Goal: Find specific page/section: Find specific page/section

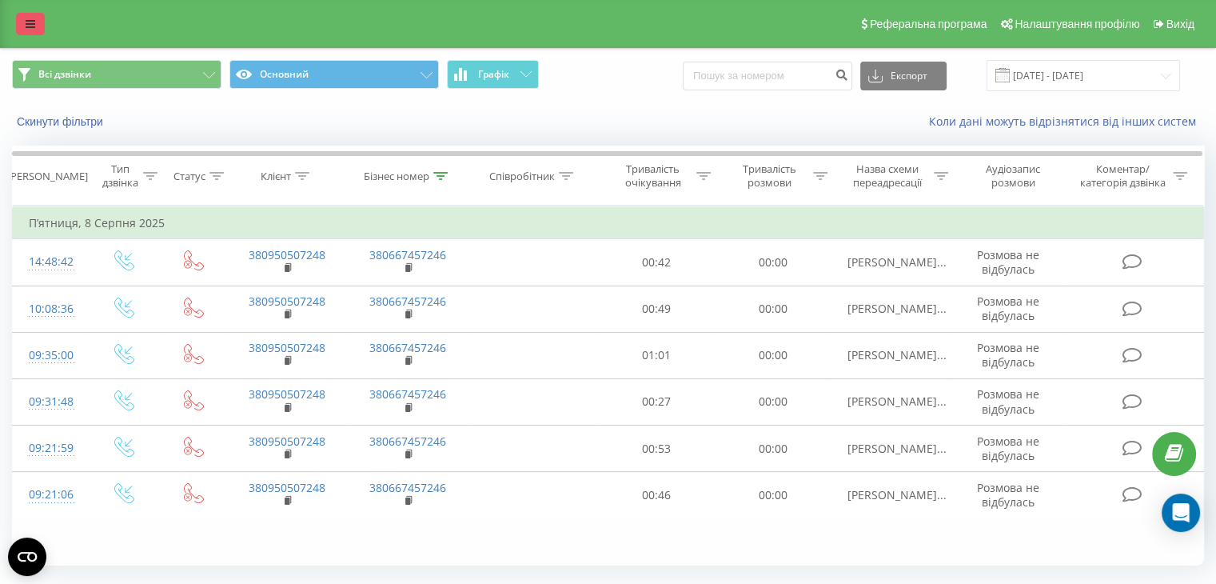
click at [17, 24] on link at bounding box center [30, 24] width 29 height 22
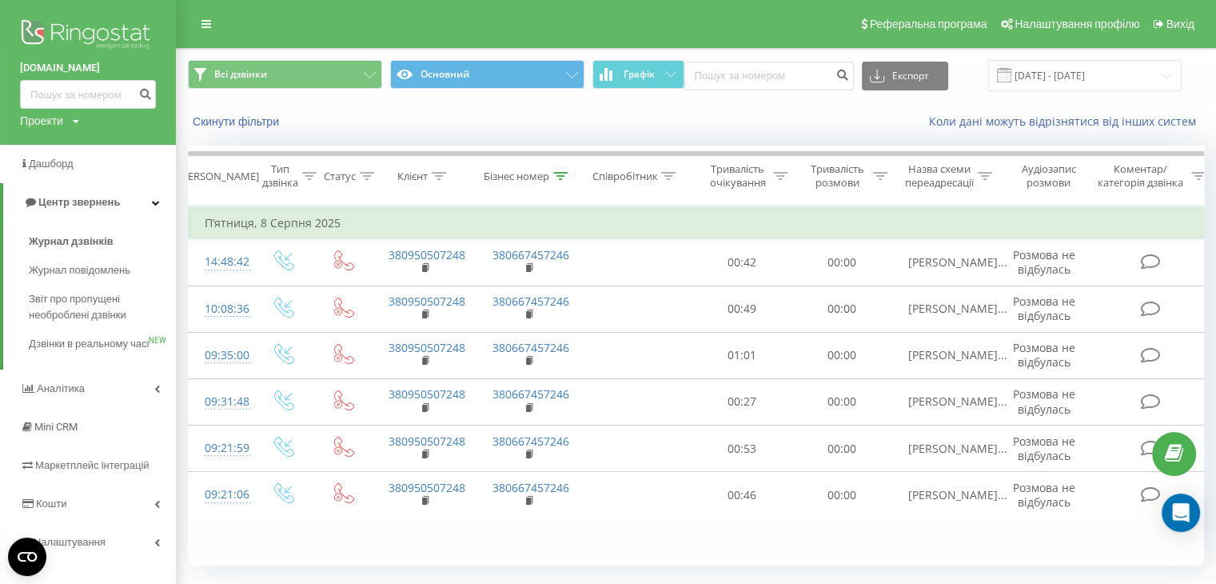
click at [48, 64] on link "[DOMAIN_NAME]" at bounding box center [88, 68] width 136 height 16
